Goal: Task Accomplishment & Management: Manage account settings

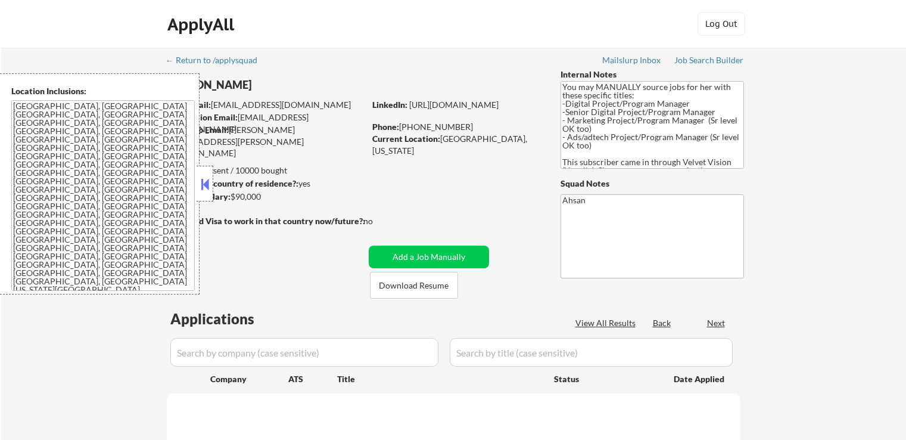
scroll to position [179, 0]
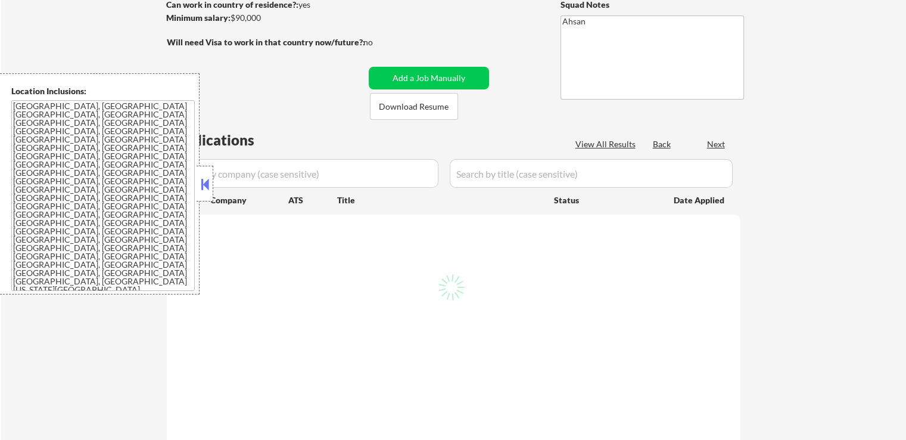
select select ""pending""
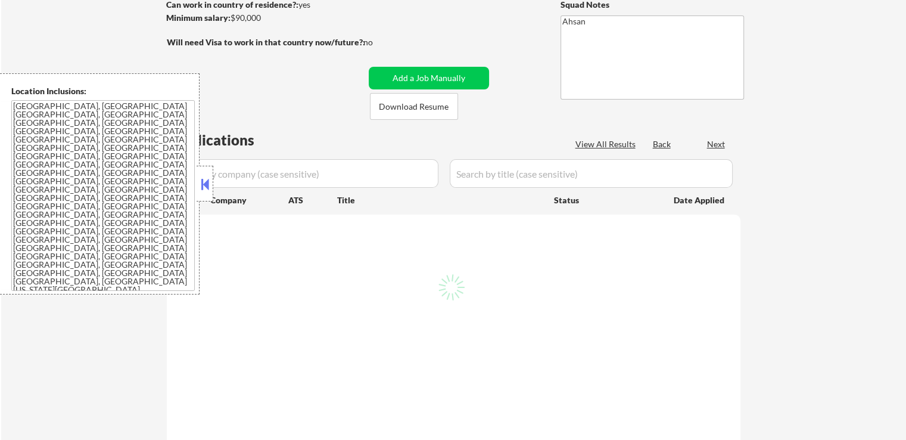
select select ""pending""
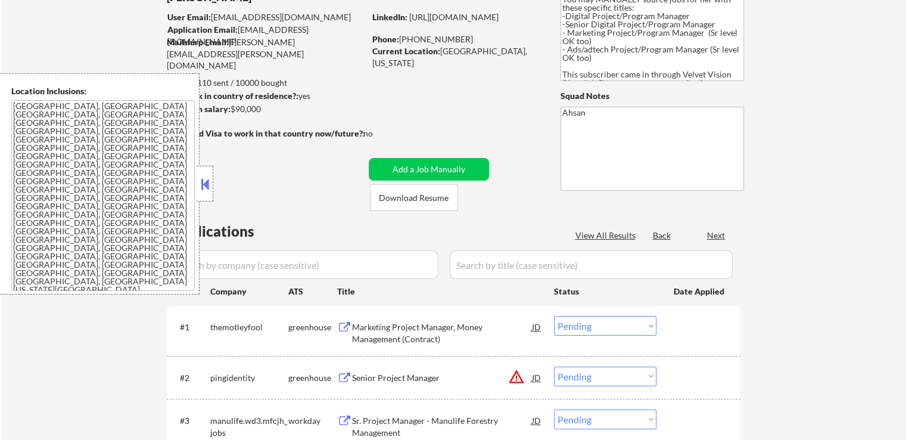
scroll to position [60, 0]
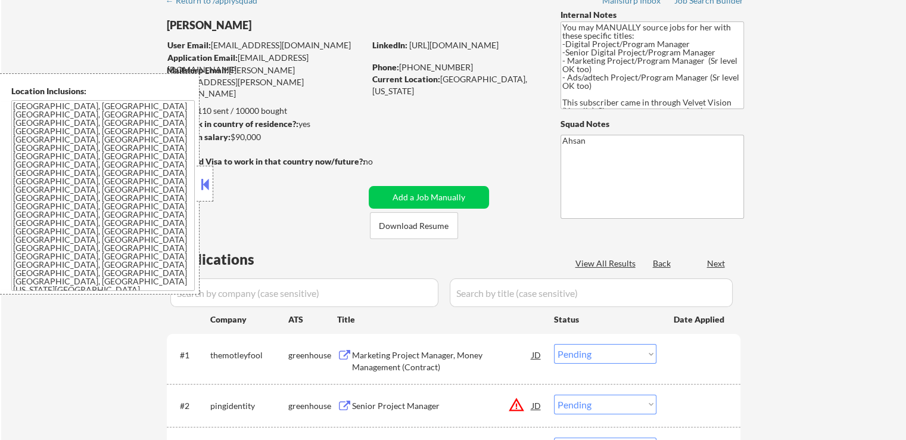
click at [202, 187] on button at bounding box center [204, 184] width 13 height 18
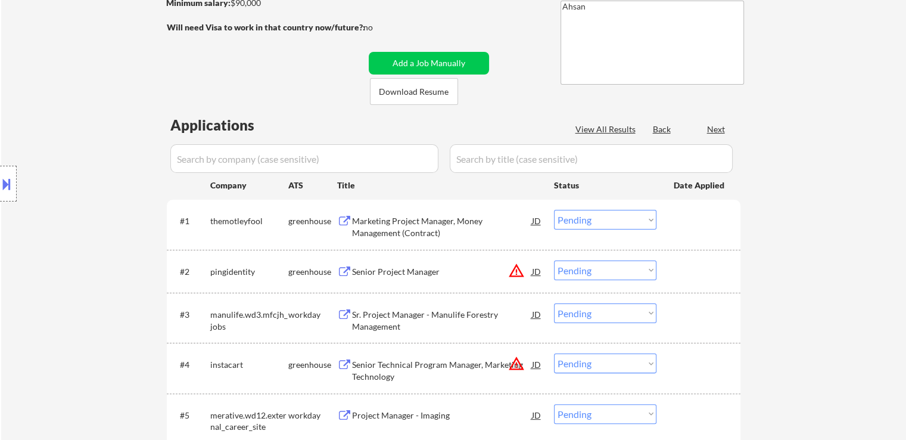
scroll to position [238, 0]
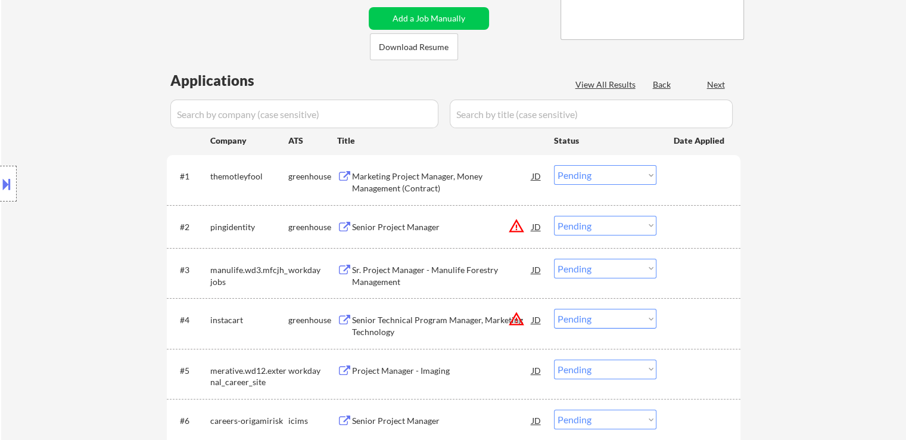
click at [393, 179] on div "Marketing Project Manager, Money Management (Contract)" at bounding box center [442, 181] width 180 height 23
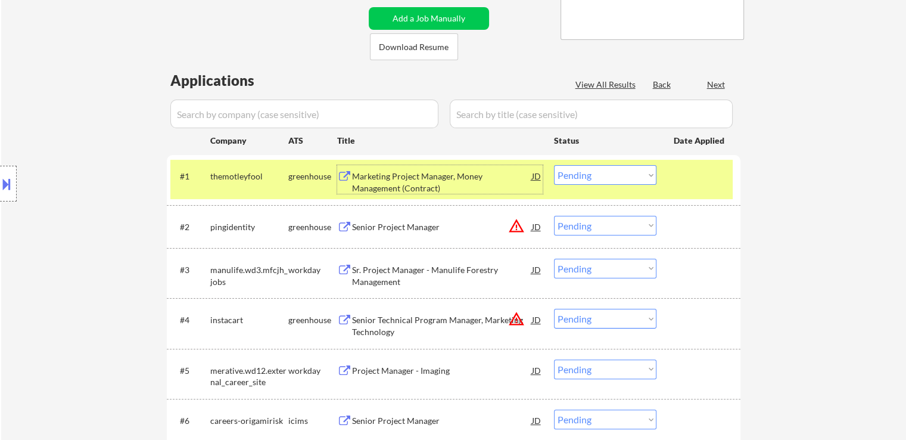
scroll to position [0, 0]
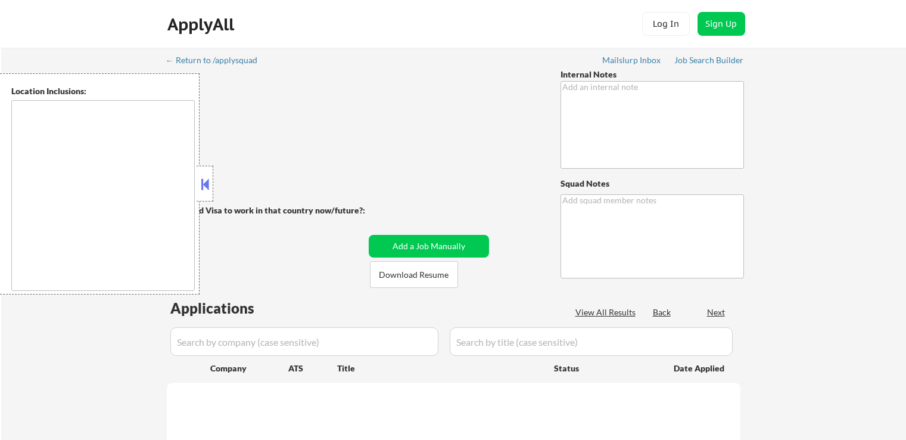
type textarea "You may MANUALLY source jobs for her with these specific titles: -Digital Proje…"
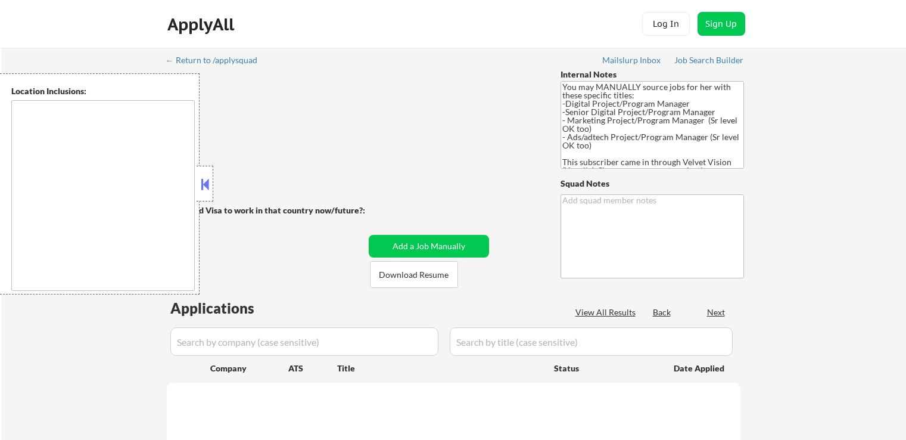
type textarea "Ahsan"
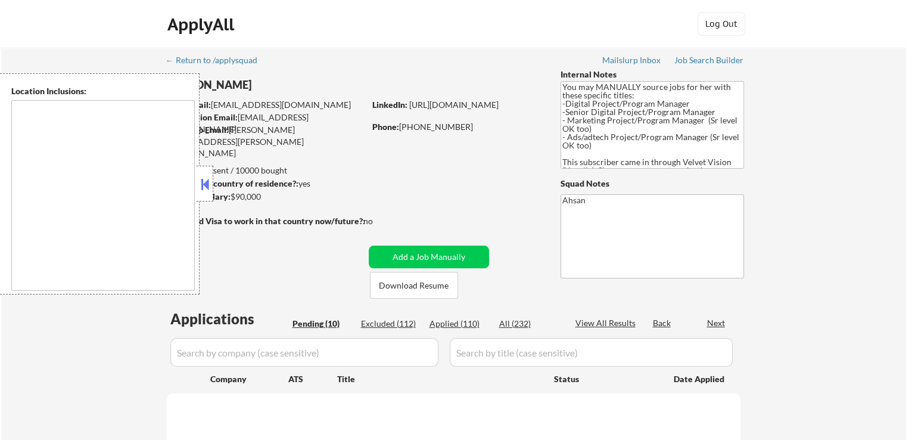
type textarea "[GEOGRAPHIC_DATA], [GEOGRAPHIC_DATA] [GEOGRAPHIC_DATA], [GEOGRAPHIC_DATA] [GEOG…"
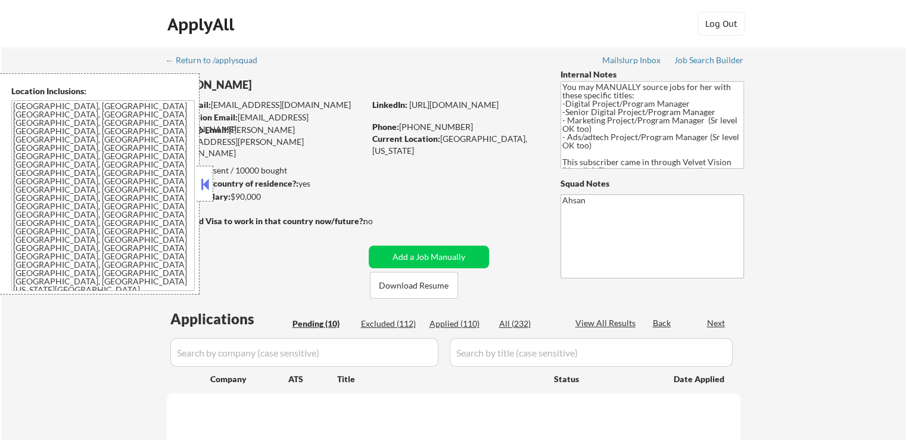
select select ""pending""
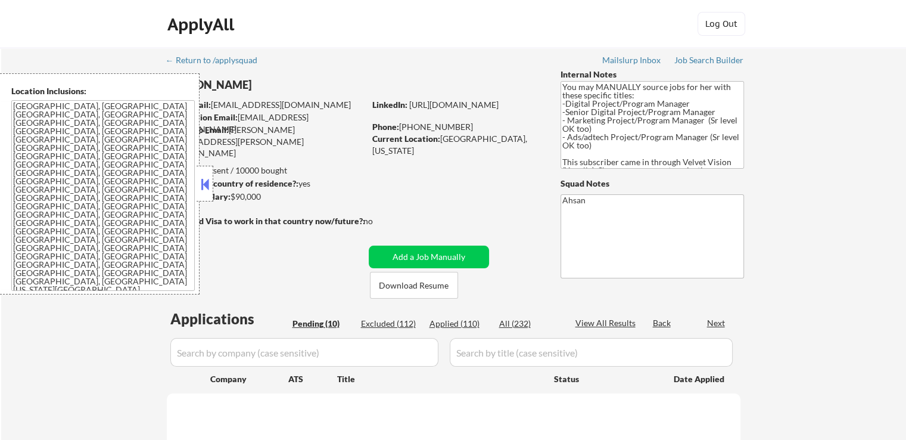
select select ""pending""
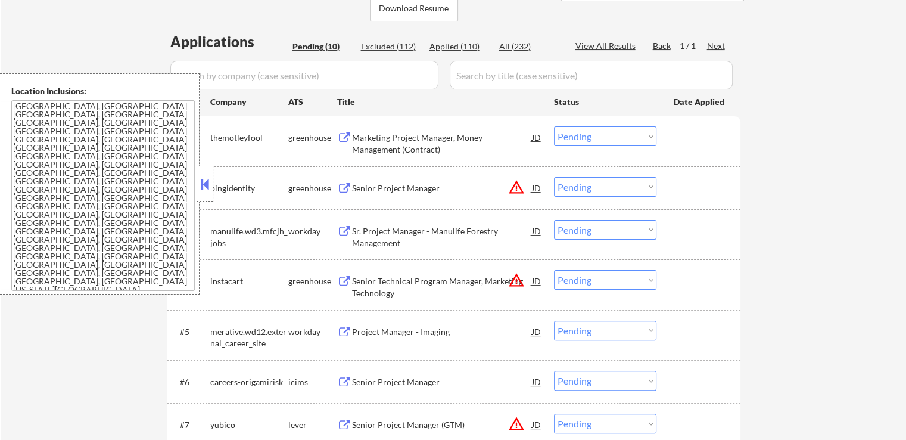
scroll to position [298, 0]
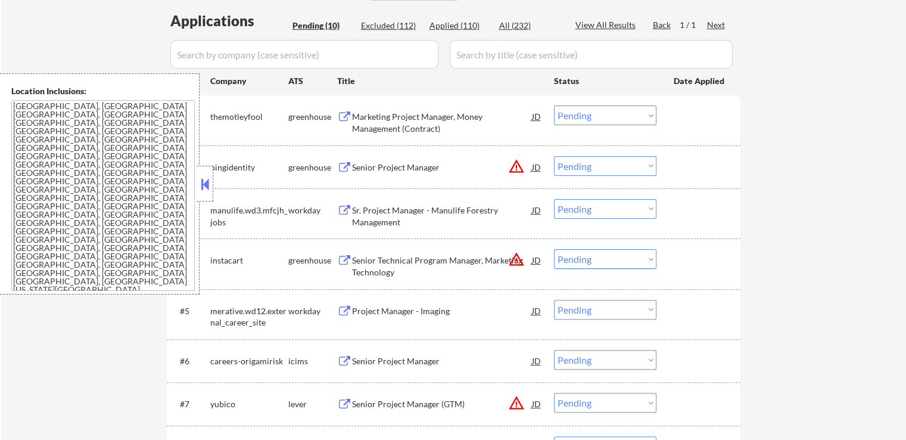
click at [586, 120] on select "Choose an option... Pending Applied Excluded (Questions) Excluded (Expired) Exc…" at bounding box center [605, 115] width 102 height 20
click at [554, 105] on select "Choose an option... Pending Applied Excluded (Questions) Excluded (Expired) Exc…" at bounding box center [605, 115] width 102 height 20
click at [380, 169] on div "Senior Project Manager" at bounding box center [442, 167] width 180 height 12
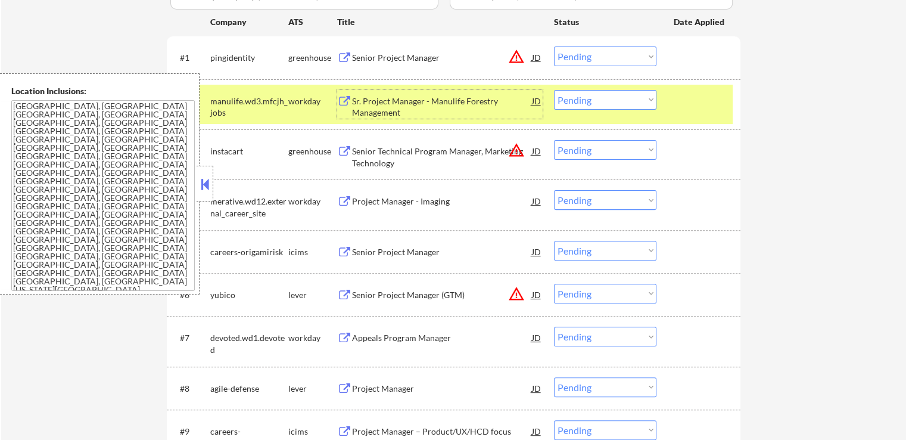
scroll to position [357, 0]
click at [375, 157] on div "Senior Technical Program Manager, Marketing Technology" at bounding box center [442, 156] width 180 height 23
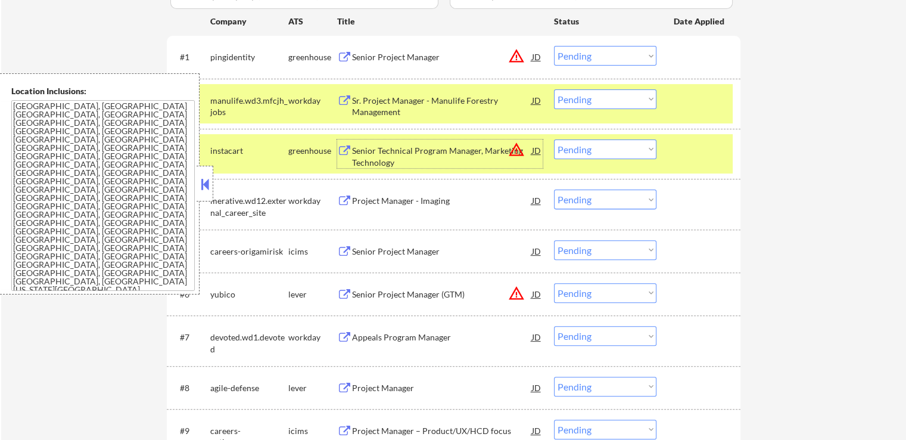
drag, startPoint x: 597, startPoint y: 53, endPoint x: 596, endPoint y: 62, distance: 9.0
click at [597, 53] on select "Choose an option... Pending Applied Excluded (Questions) Excluded (Expired) Exc…" at bounding box center [605, 56] width 102 height 20
click at [554, 46] on select "Choose an option... Pending Applied Excluded (Questions) Excluded (Expired) Exc…" at bounding box center [605, 56] width 102 height 20
select select ""pending""
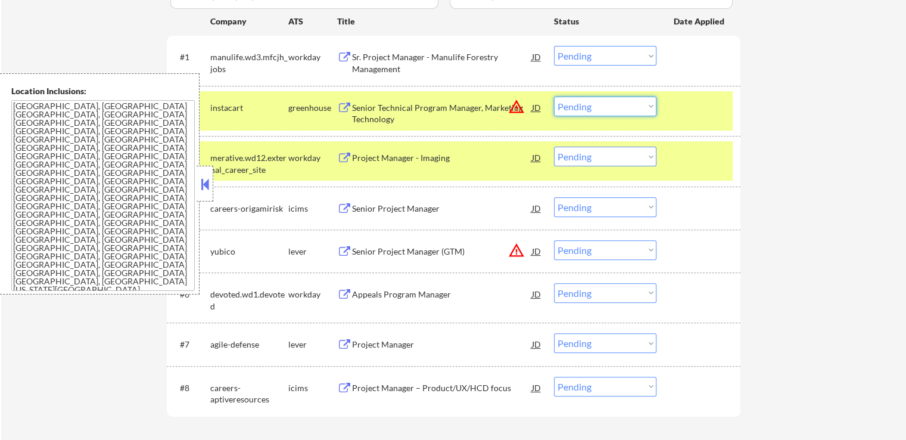
click at [594, 106] on select "Choose an option... Pending Applied Excluded (Questions) Excluded (Expired) Exc…" at bounding box center [605, 107] width 102 height 20
click at [554, 97] on select "Choose an option... Pending Applied Excluded (Questions) Excluded (Expired) Exc…" at bounding box center [605, 107] width 102 height 20
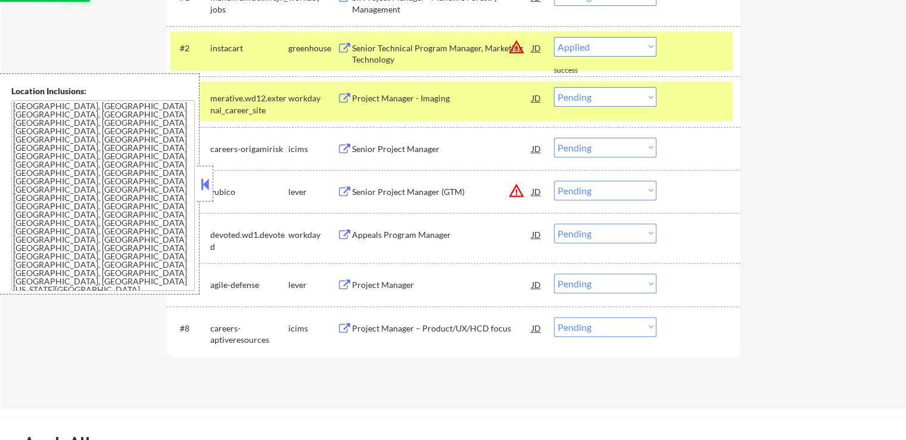
select select ""pending""
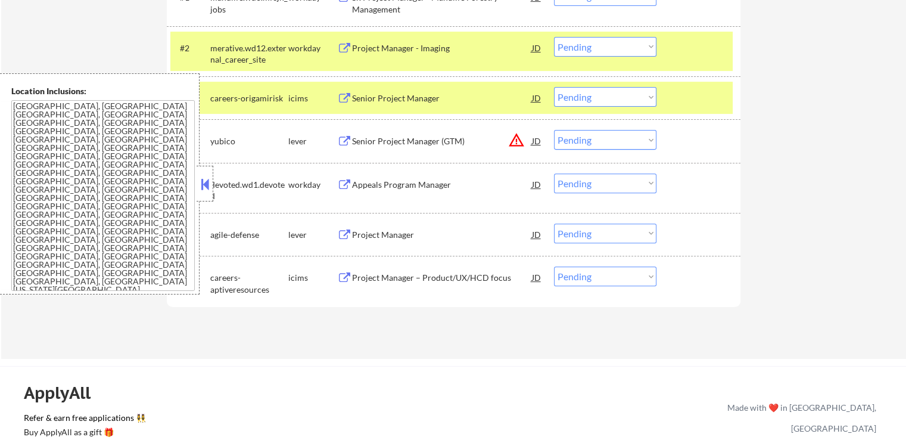
click at [377, 149] on div "Senior Project Manager (GTM)" at bounding box center [442, 140] width 180 height 21
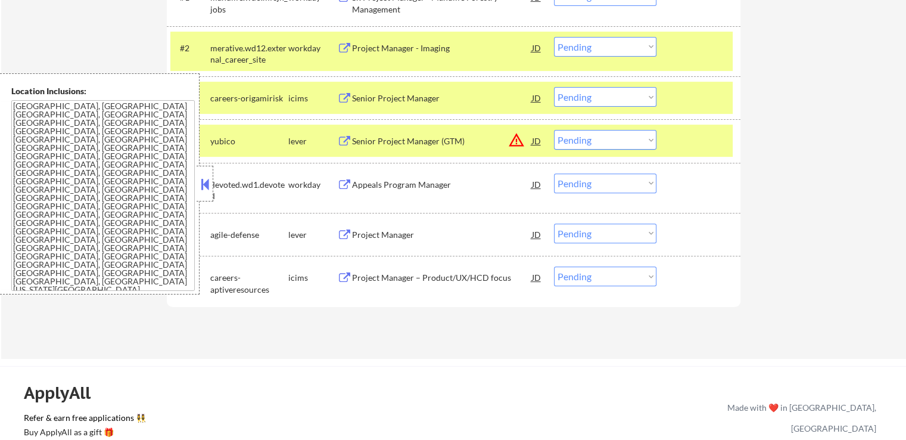
click at [372, 235] on div "Project Manager" at bounding box center [442, 235] width 180 height 12
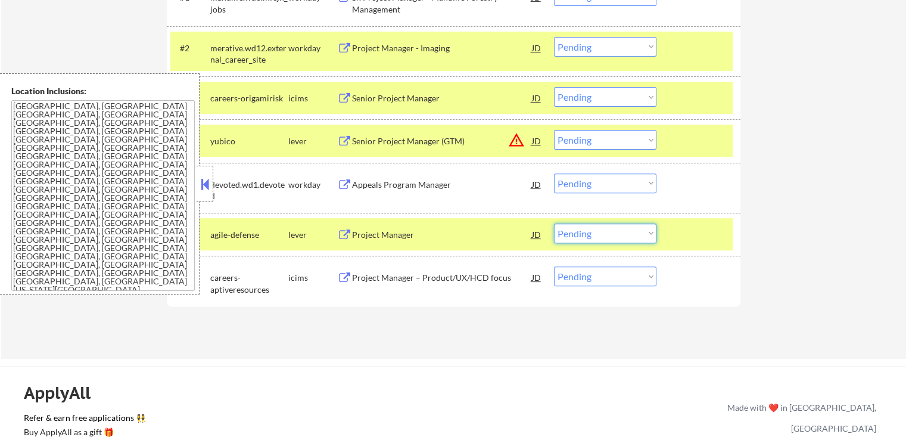
click at [618, 232] on select "Choose an option... Pending Applied Excluded (Questions) Excluded (Expired) Exc…" at bounding box center [605, 233] width 102 height 20
click at [554, 223] on select "Choose an option... Pending Applied Excluded (Questions) Excluded (Expired) Exc…" at bounding box center [605, 233] width 102 height 20
select select ""pending""
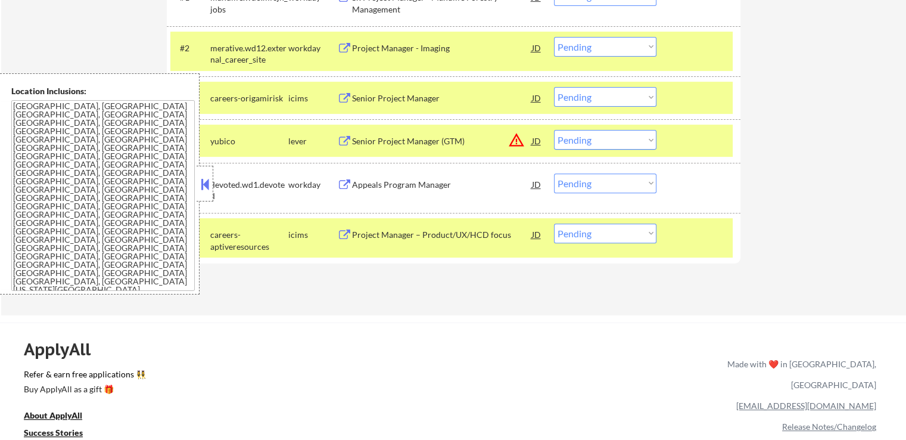
click at [610, 140] on select "Choose an option... Pending Applied Excluded (Questions) Excluded (Expired) Exc…" at bounding box center [605, 140] width 102 height 20
select select ""applied""
click at [554, 130] on select "Choose an option... Pending Applied Excluded (Questions) Excluded (Expired) Exc…" at bounding box center [605, 140] width 102 height 20
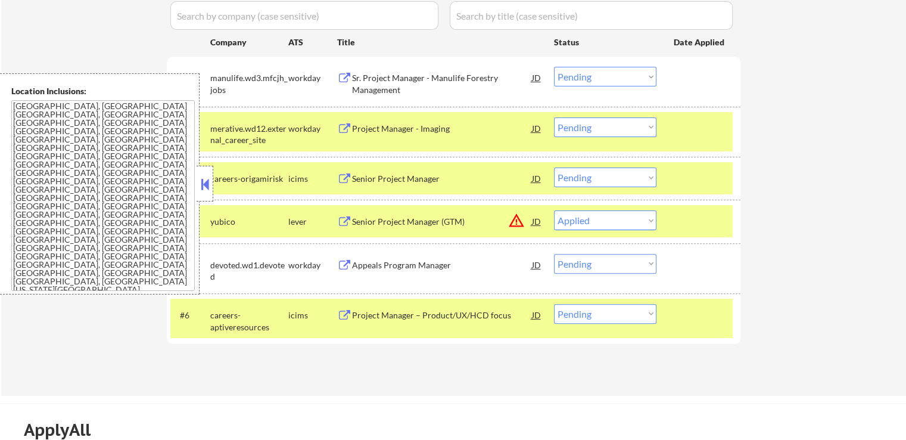
scroll to position [357, 0]
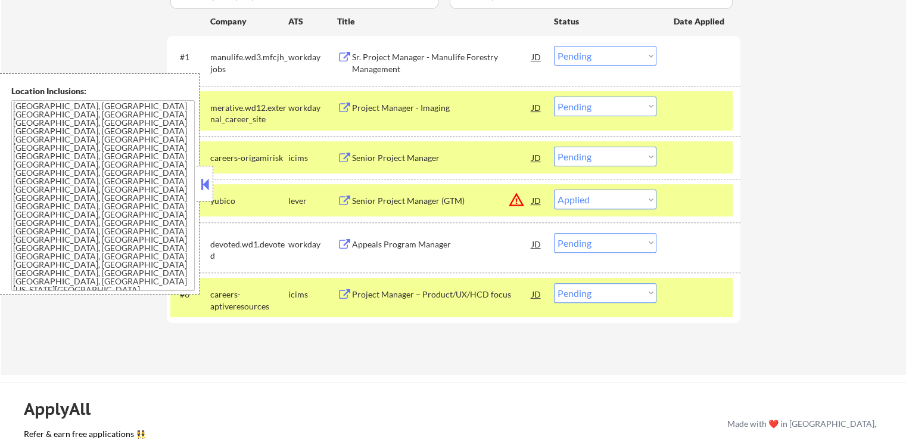
click at [365, 54] on div "Sr. Project Manager - Manulife Forestry Management" at bounding box center [442, 62] width 180 height 23
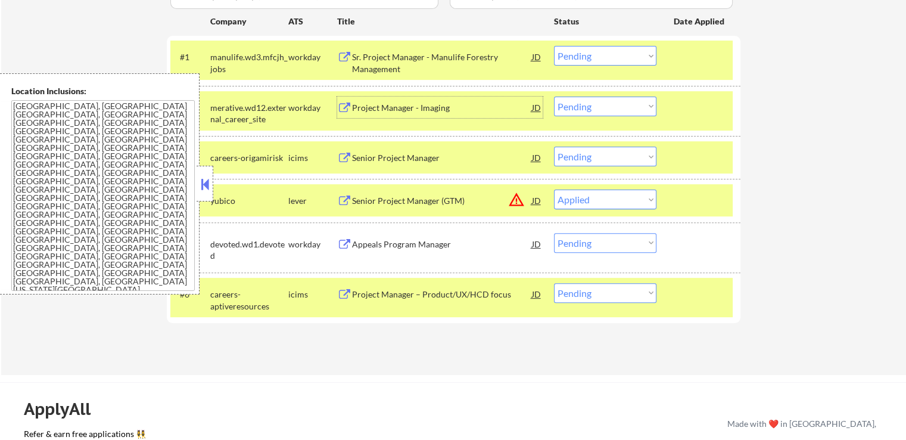
click at [381, 99] on div "Project Manager - Imaging" at bounding box center [442, 107] width 180 height 21
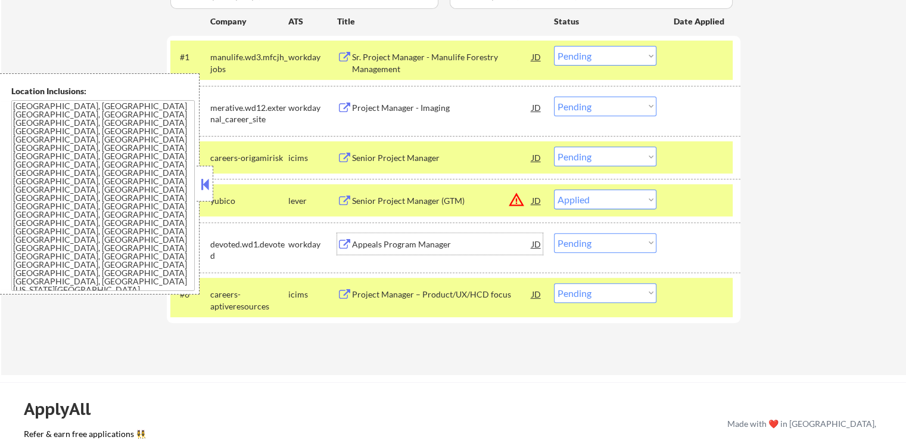
click at [385, 242] on div "Appeals Program Manager" at bounding box center [442, 244] width 180 height 12
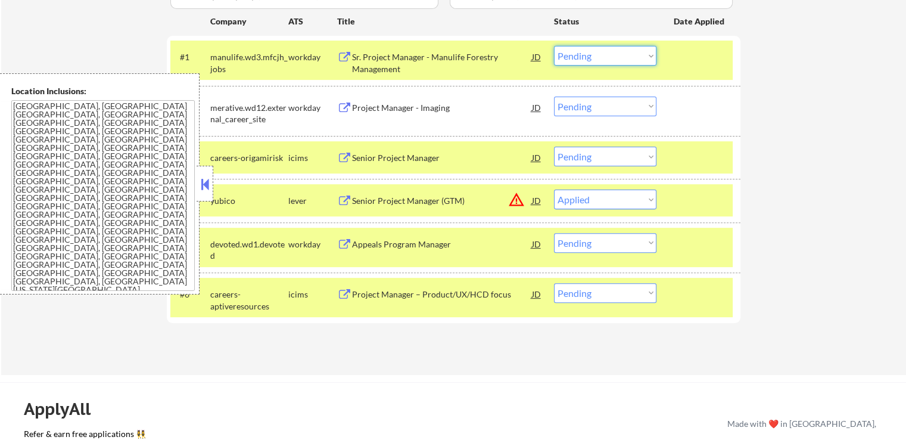
click at [586, 55] on select "Choose an option... Pending Applied Excluded (Questions) Excluded (Expired) Exc…" at bounding box center [605, 56] width 102 height 20
select select ""applied""
click at [554, 46] on select "Choose an option... Pending Applied Excluded (Questions) Excluded (Expired) Exc…" at bounding box center [605, 56] width 102 height 20
select select ""pending""
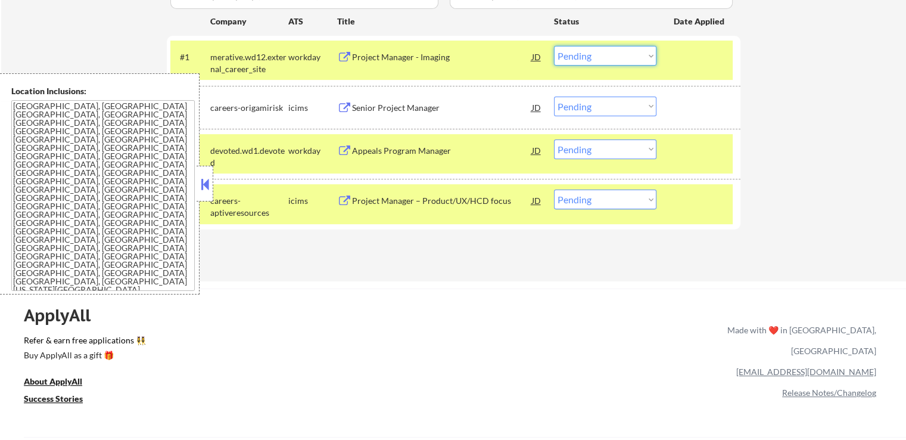
click at [591, 53] on select "Choose an option... Pending Applied Excluded (Questions) Excluded (Expired) Exc…" at bounding box center [605, 56] width 102 height 20
click at [554, 46] on select "Choose an option... Pending Applied Excluded (Questions) Excluded (Expired) Exc…" at bounding box center [605, 56] width 102 height 20
select select ""pending""
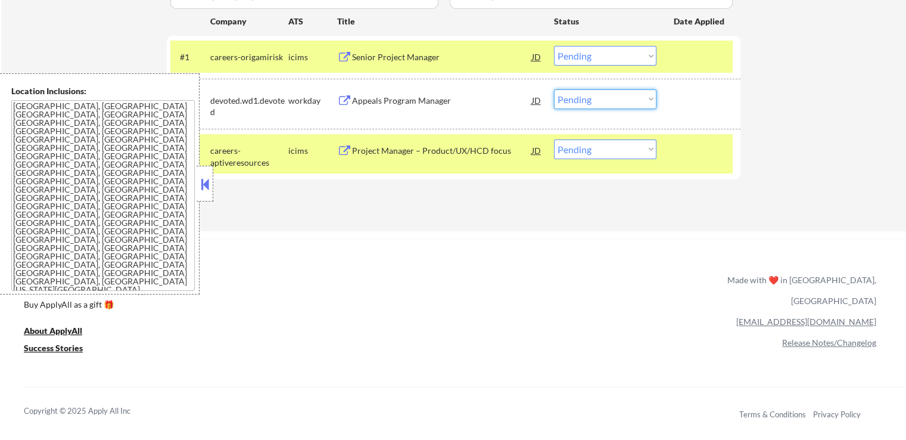
click at [600, 100] on select "Choose an option... Pending Applied Excluded (Questions) Excluded (Expired) Exc…" at bounding box center [605, 99] width 102 height 20
click at [554, 89] on select "Choose an option... Pending Applied Excluded (Questions) Excluded (Expired) Exc…" at bounding box center [605, 99] width 102 height 20
select select ""pending""
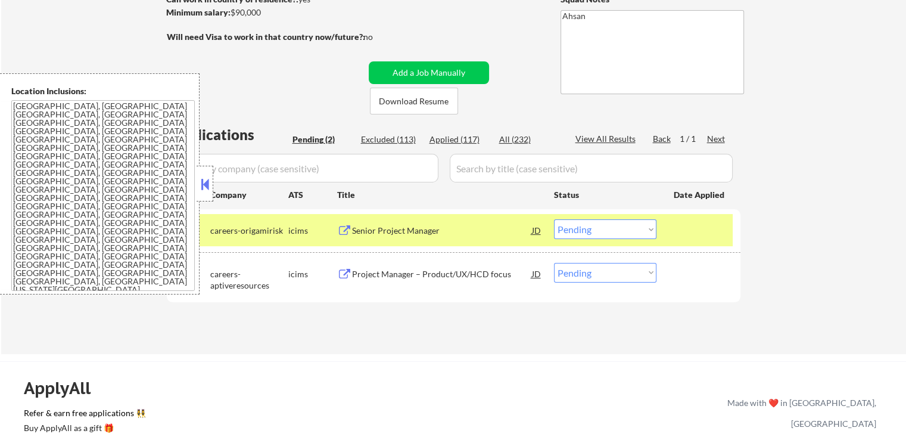
scroll to position [179, 0]
